Goal: Communication & Community: Answer question/provide support

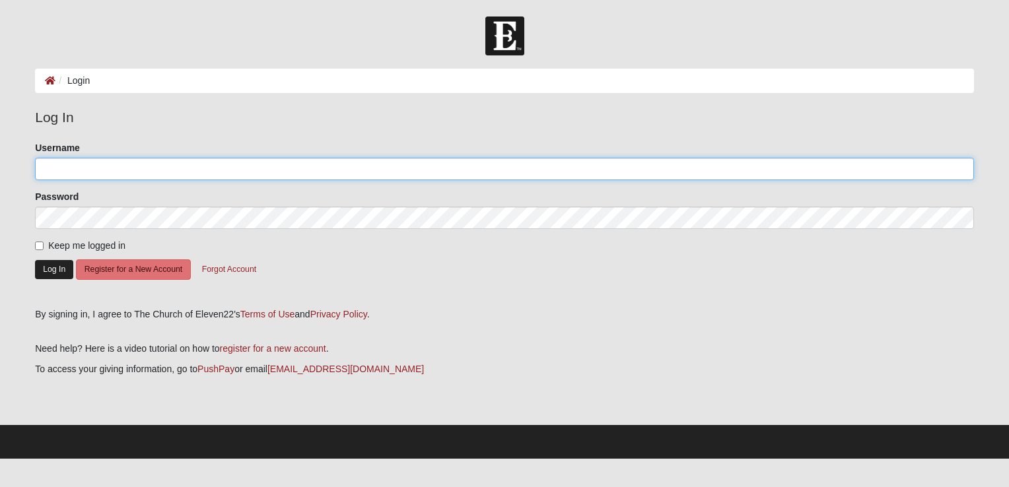
type input "[EMAIL_ADDRESS][DOMAIN_NAME]"
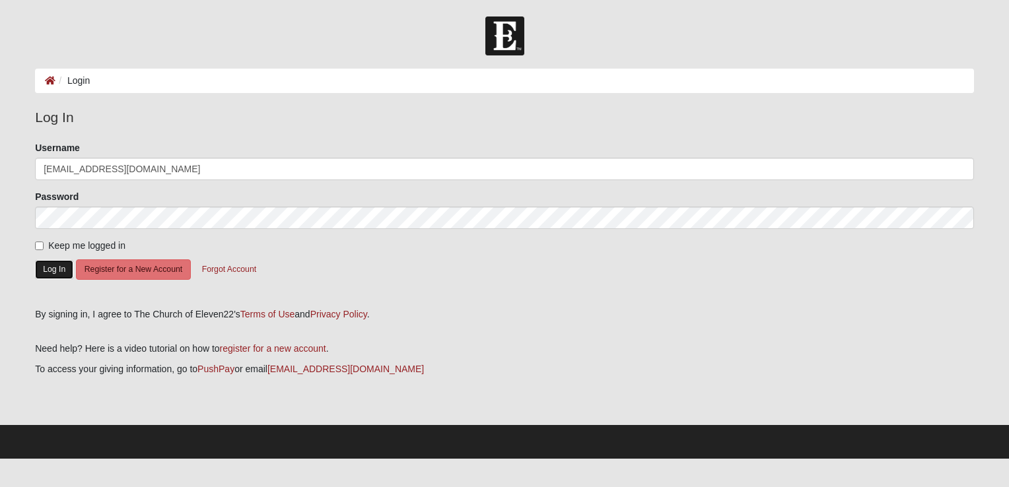
click at [47, 265] on button "Log In" at bounding box center [54, 269] width 38 height 19
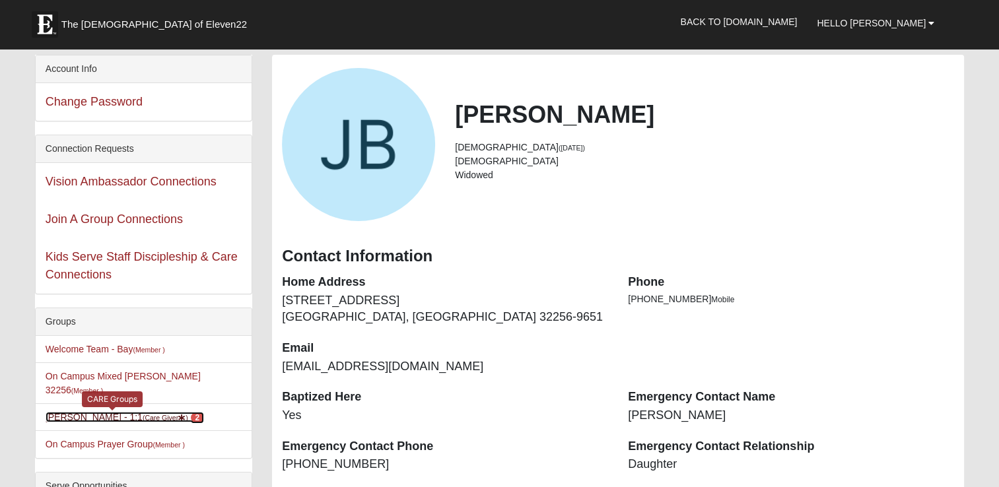
click at [191, 412] on span "2" at bounding box center [198, 418] width 14 height 12
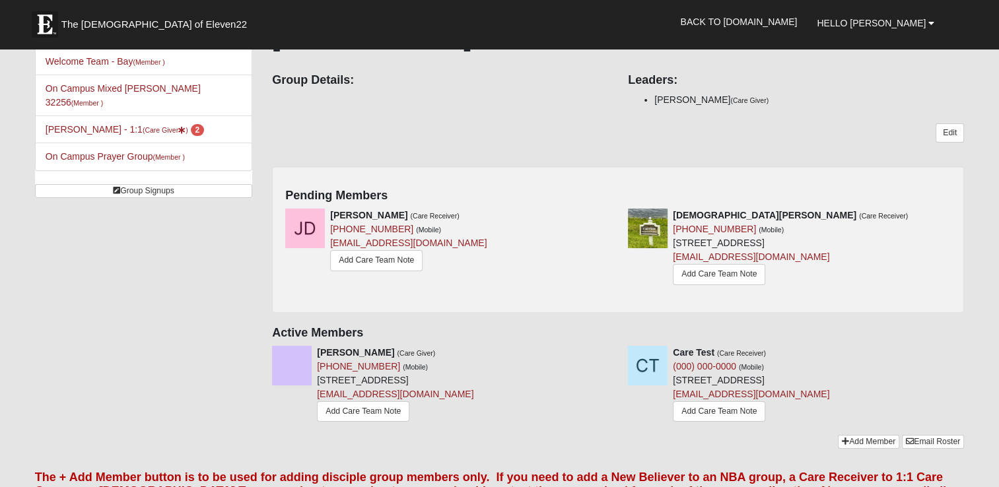
scroll to position [103, 0]
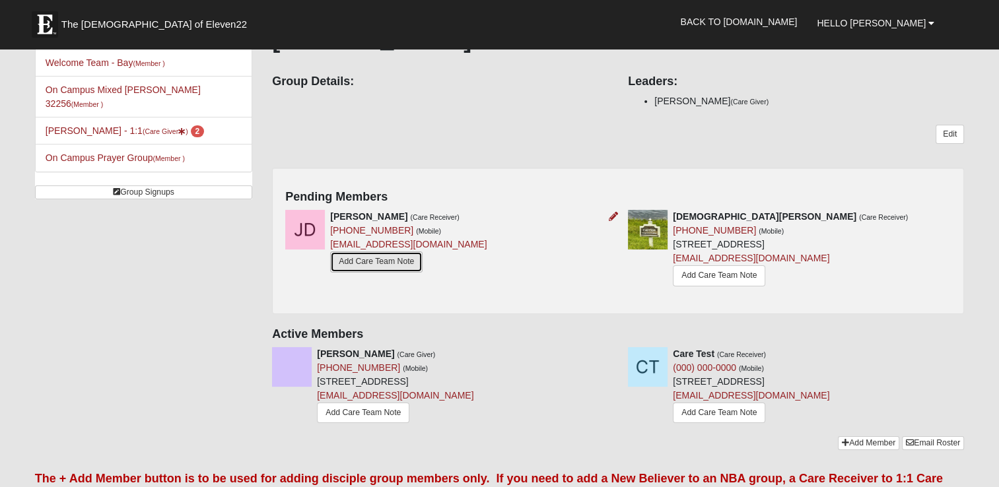
click at [354, 258] on link "Add Care Team Note" at bounding box center [376, 262] width 92 height 20
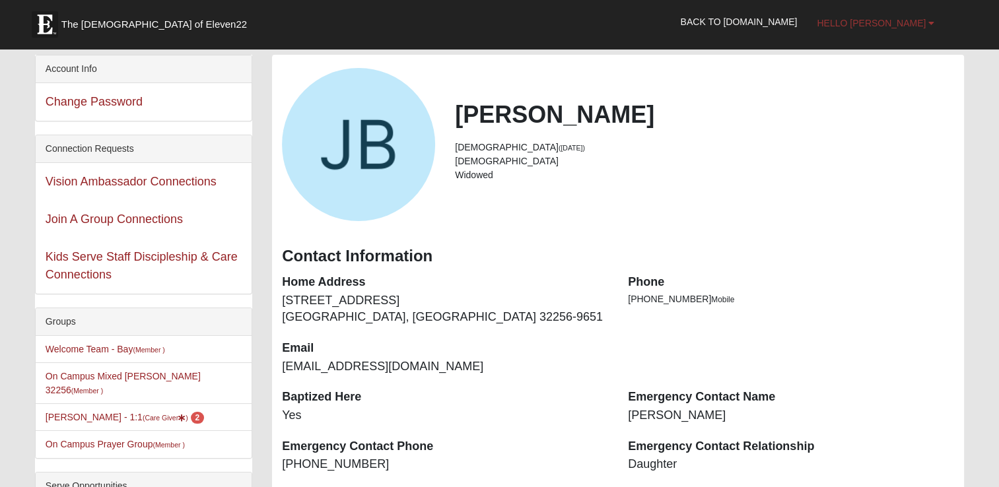
click at [905, 20] on span "Hello [PERSON_NAME]" at bounding box center [871, 23] width 109 height 11
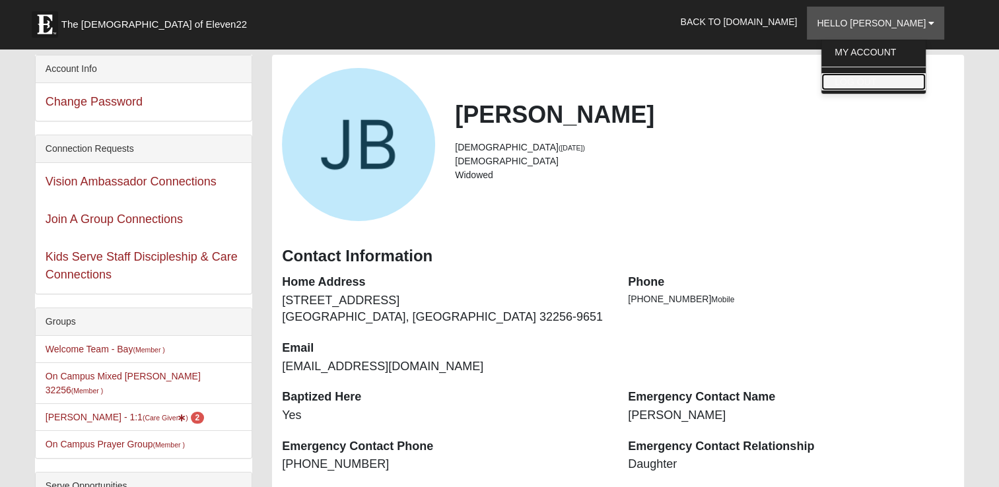
click at [886, 82] on link "Log Out" at bounding box center [874, 81] width 104 height 17
